Goal: Contribute content: Add original content to the website for others to see

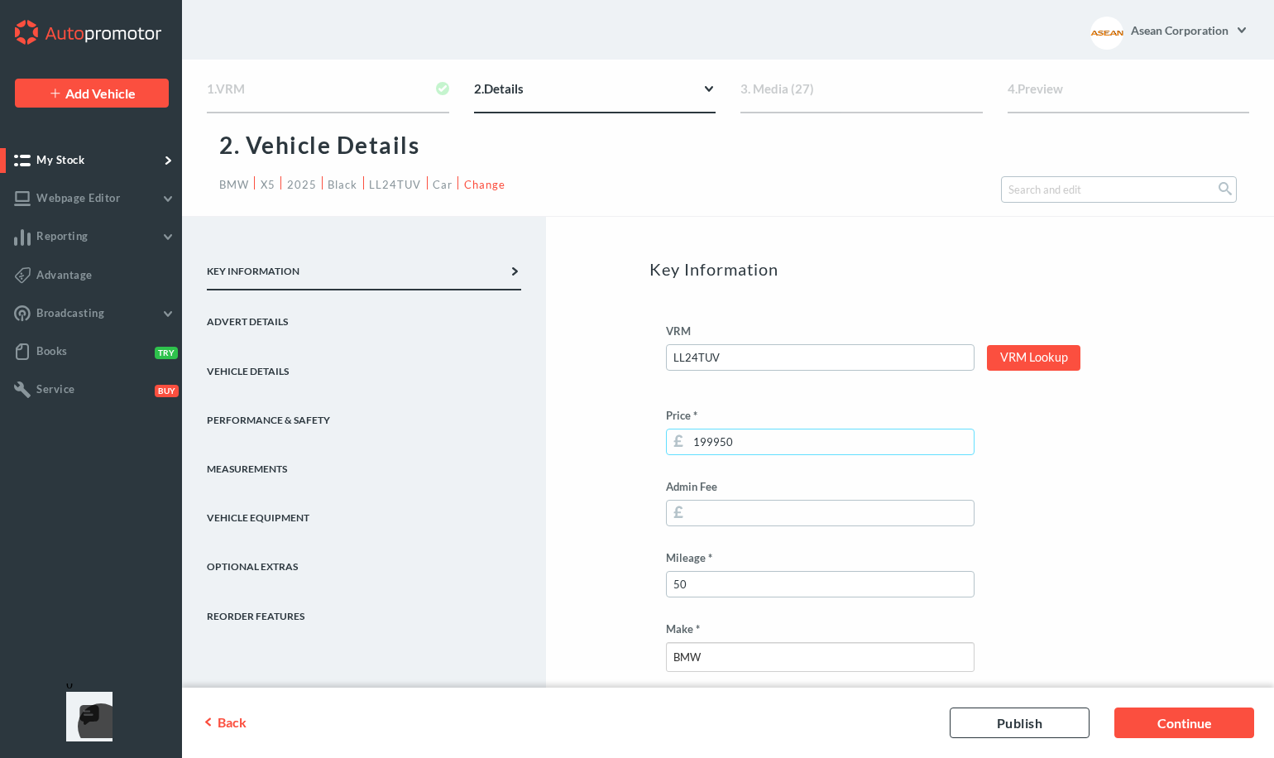
click at [794, 437] on input "199950" at bounding box center [820, 442] width 309 height 26
type input "175000"
type input "4"
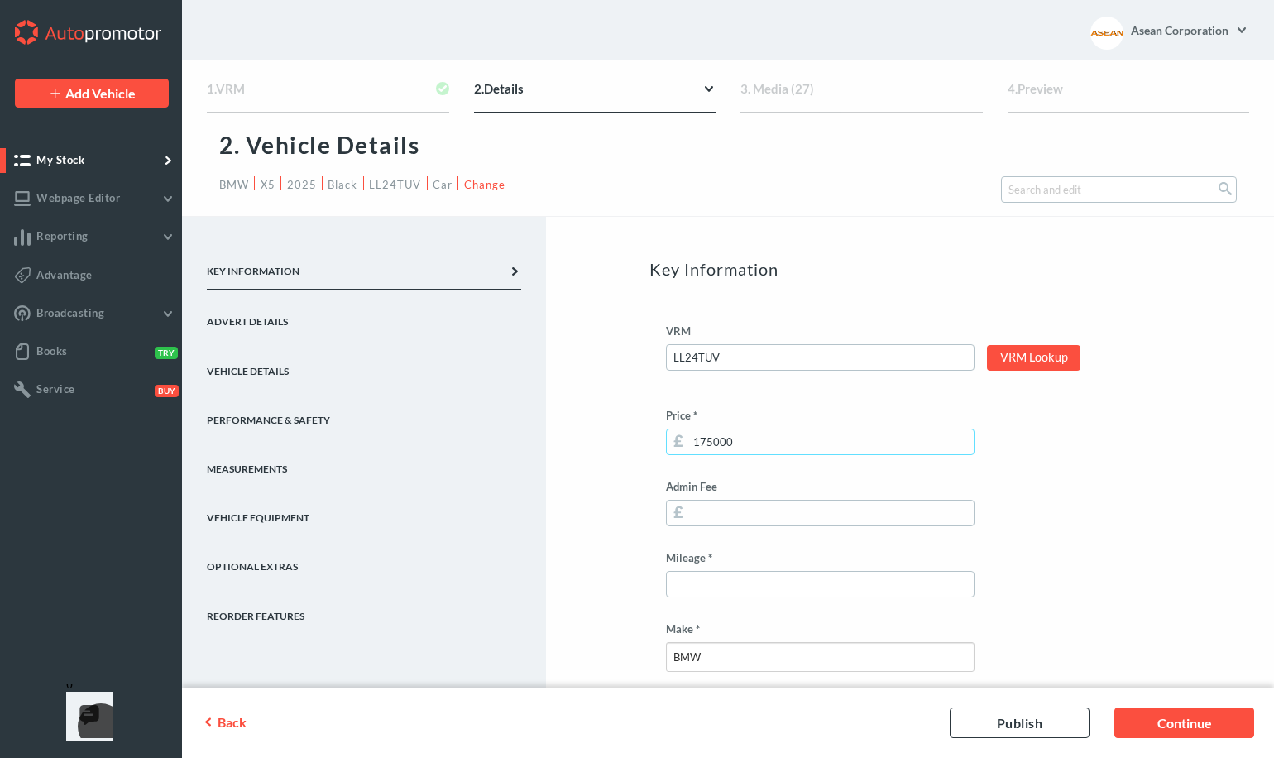
click at [708, 444] on input "175000" at bounding box center [820, 442] width 309 height 26
click at [887, 511] on input "Admin Fee" at bounding box center [820, 513] width 309 height 26
click at [712, 441] on input "175000" at bounding box center [820, 442] width 309 height 26
type input "180000"
type input "50"
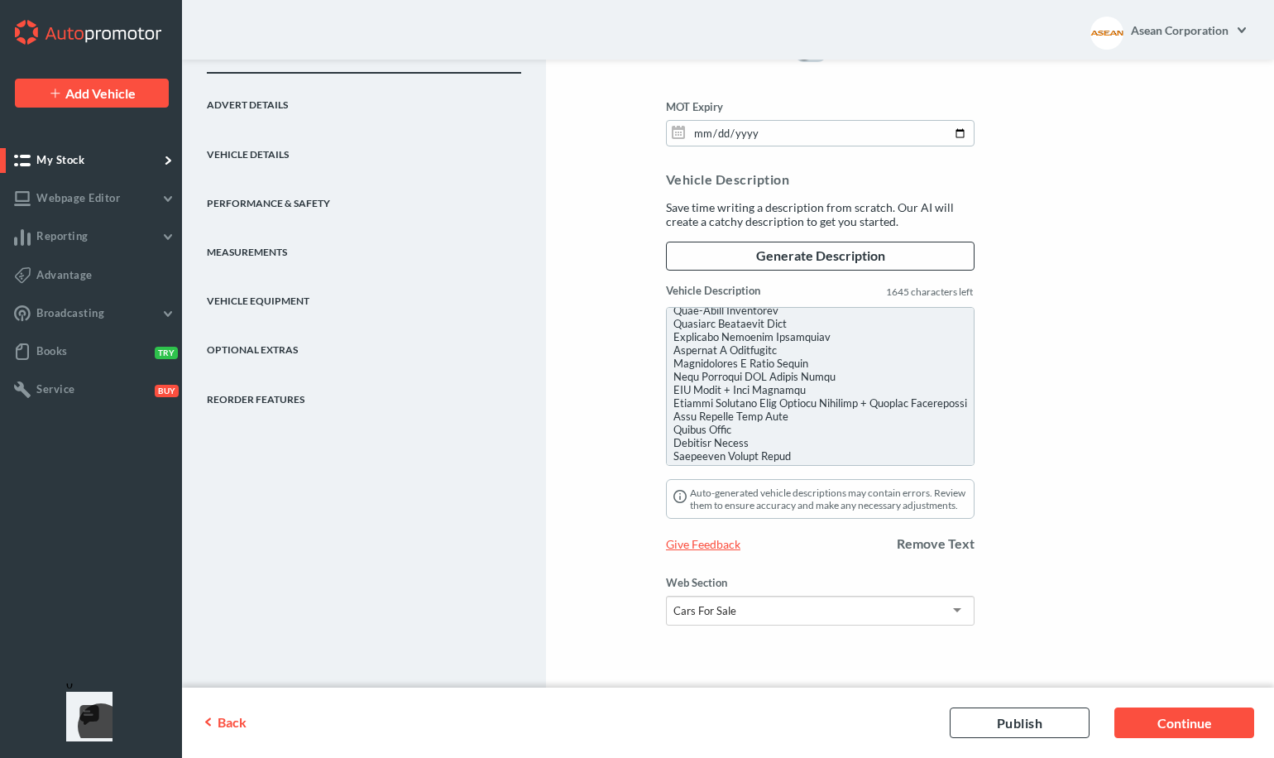
scroll to position [372, 0]
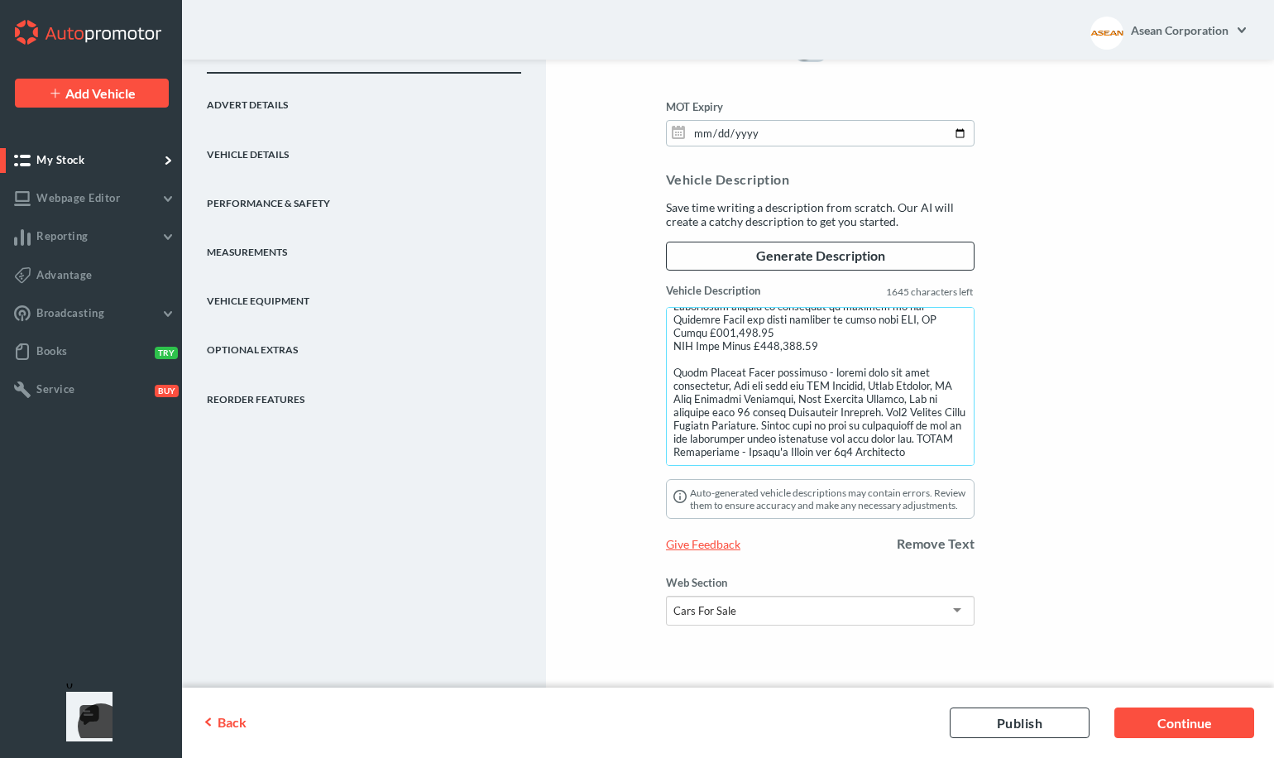
click at [697, 320] on textarea "Vehicle Description" at bounding box center [820, 386] width 309 height 159
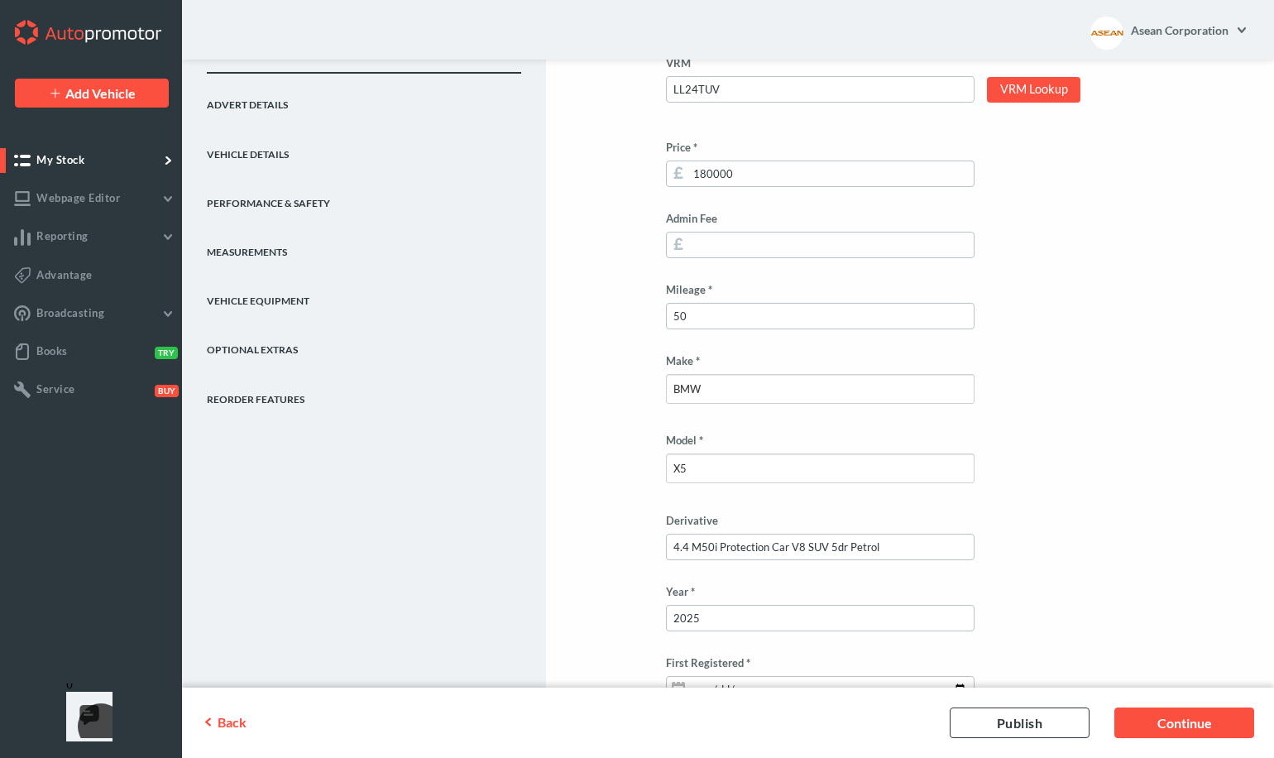
scroll to position [0, 0]
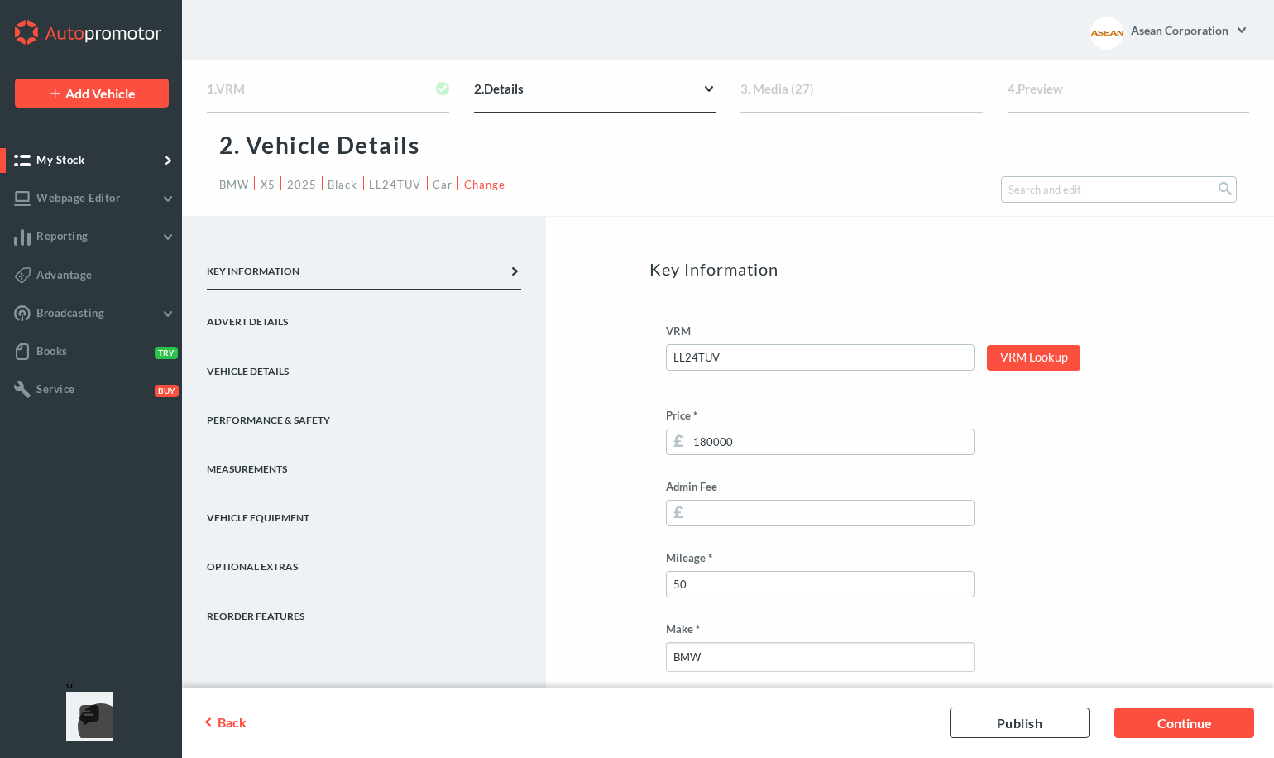
type textarea "L IPSU DOLORSI AMETC ADI E0 S04d EIUSMODTEM INC - UTLABORE ET4 Dol Magna Aliqu …"
click at [708, 444] on input "180000" at bounding box center [820, 442] width 309 height 26
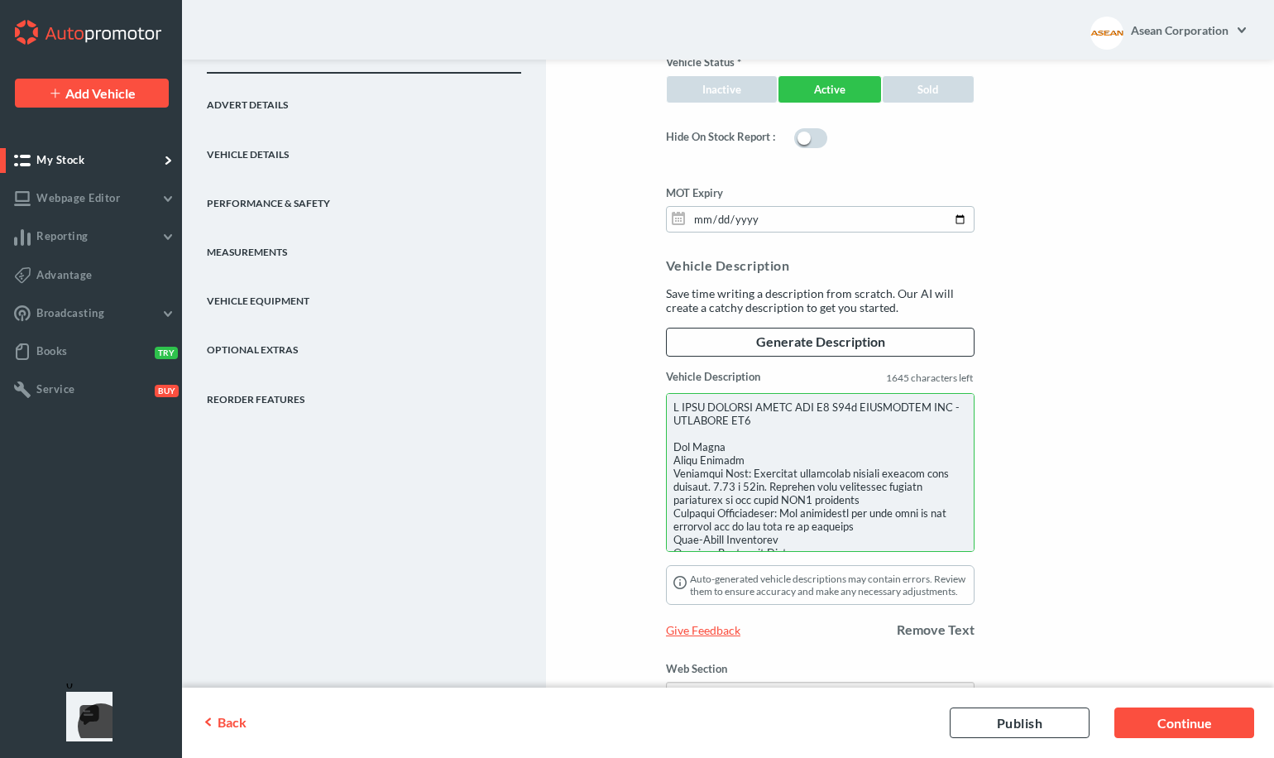
scroll to position [372, 0]
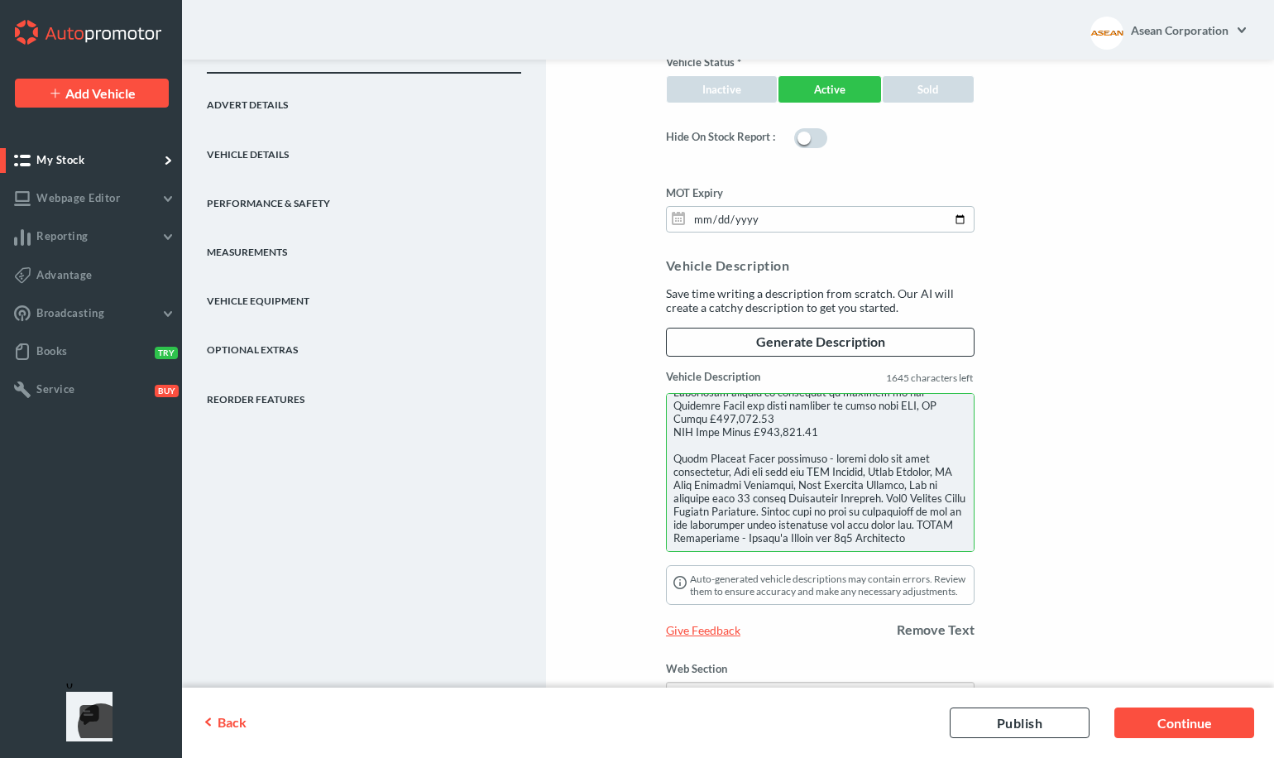
type input "179950"
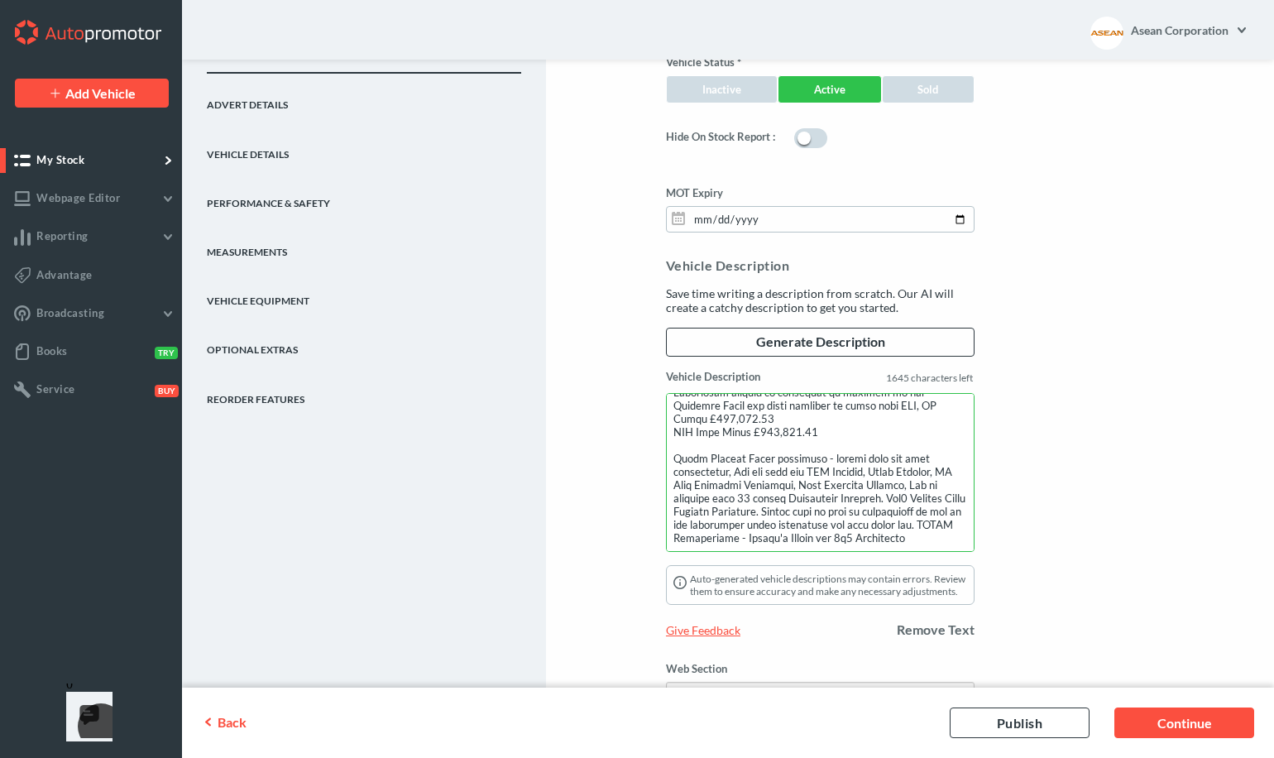
click at [789, 414] on textarea "Vehicle Description" at bounding box center [820, 472] width 309 height 159
type textarea "L IPSU DOLORSI AMETC ADI E7 S91d EIUSMODTEM INC - UTLABORE ET2 Dol Magna Aliqu …"
click at [1003, 697] on div "Back Publish Continue" at bounding box center [728, 723] width 1092 height 71
click at [1010, 714] on link "Publish" at bounding box center [1020, 722] width 140 height 31
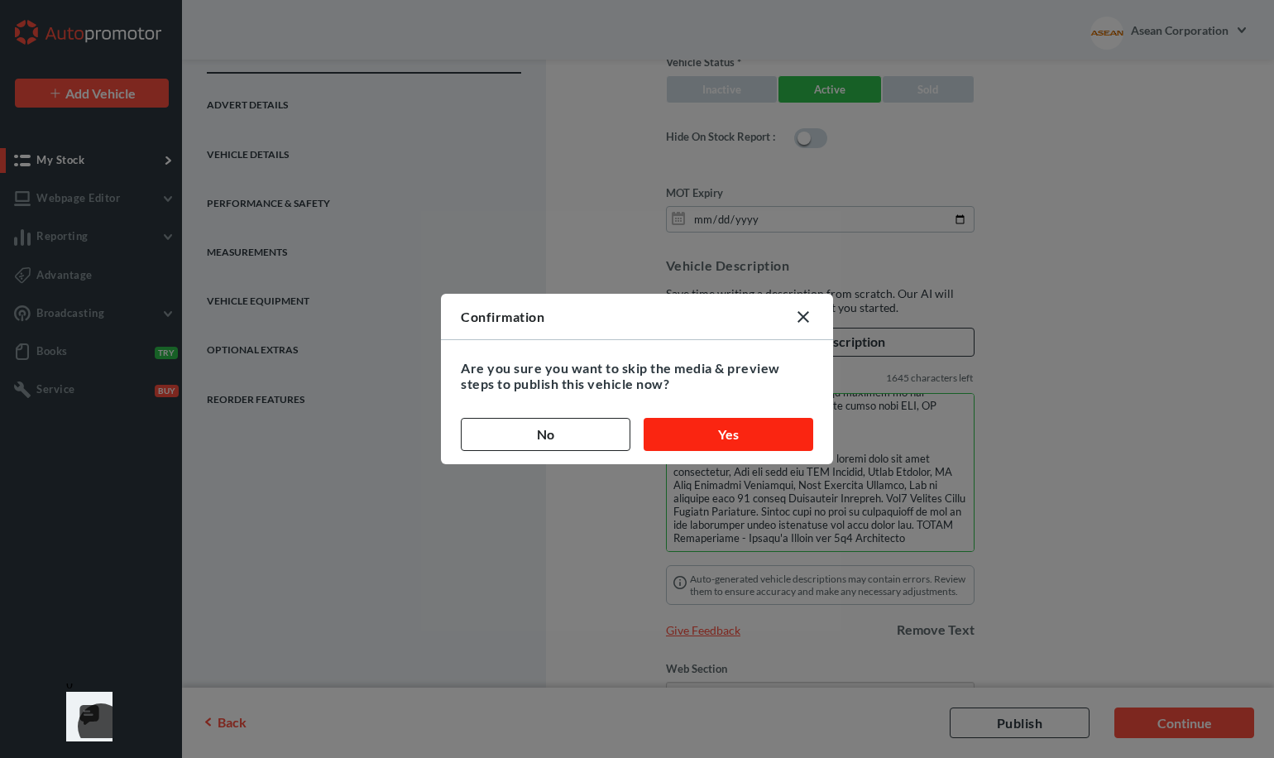
click at [722, 424] on button "Yes" at bounding box center [729, 434] width 170 height 33
